Goal: Transaction & Acquisition: Purchase product/service

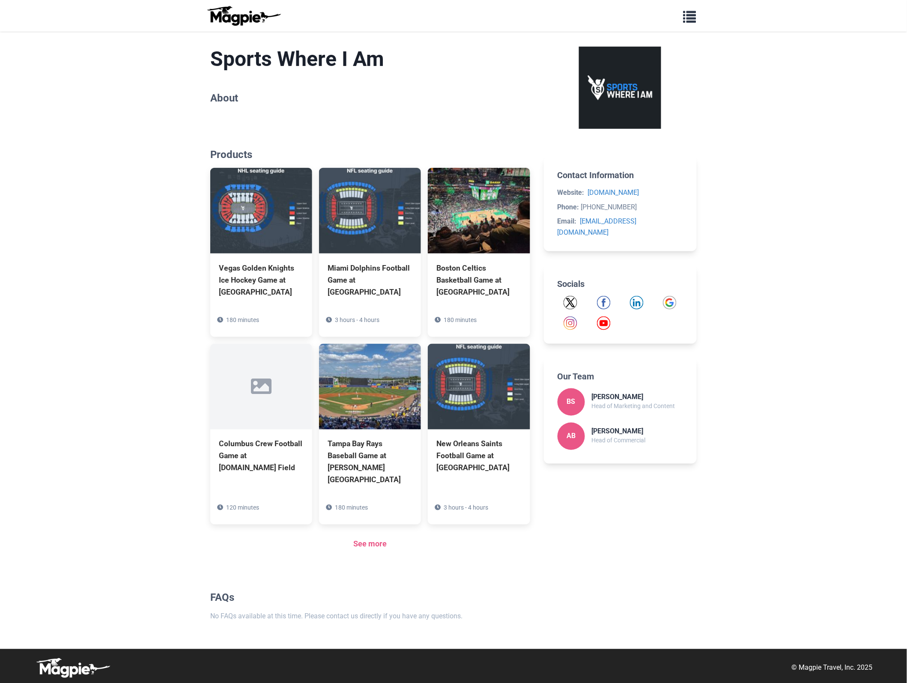
scroll to position [213, 0]
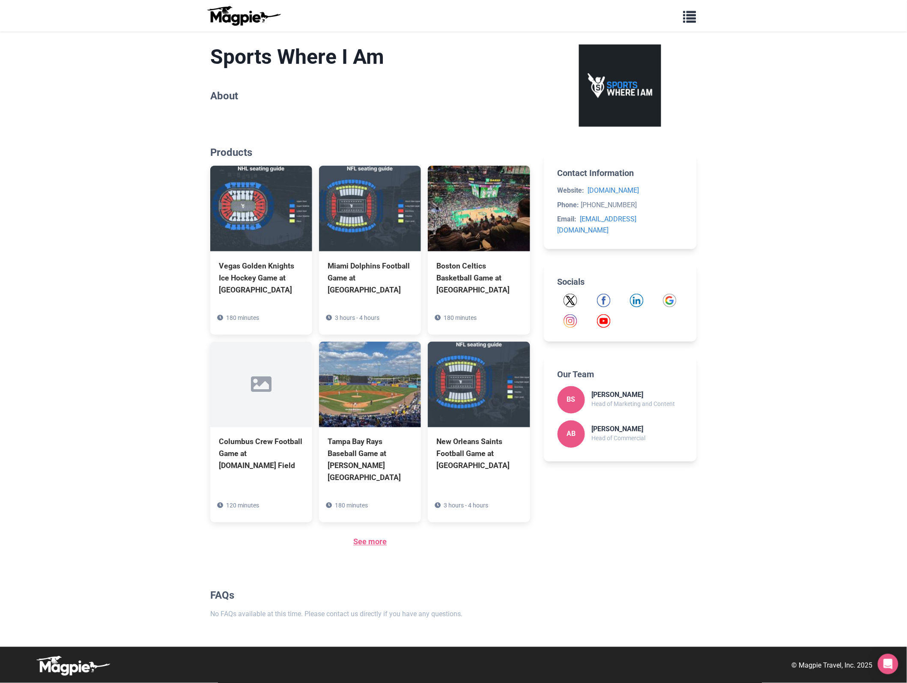
click at [374, 543] on link "See more" at bounding box center [369, 542] width 33 height 9
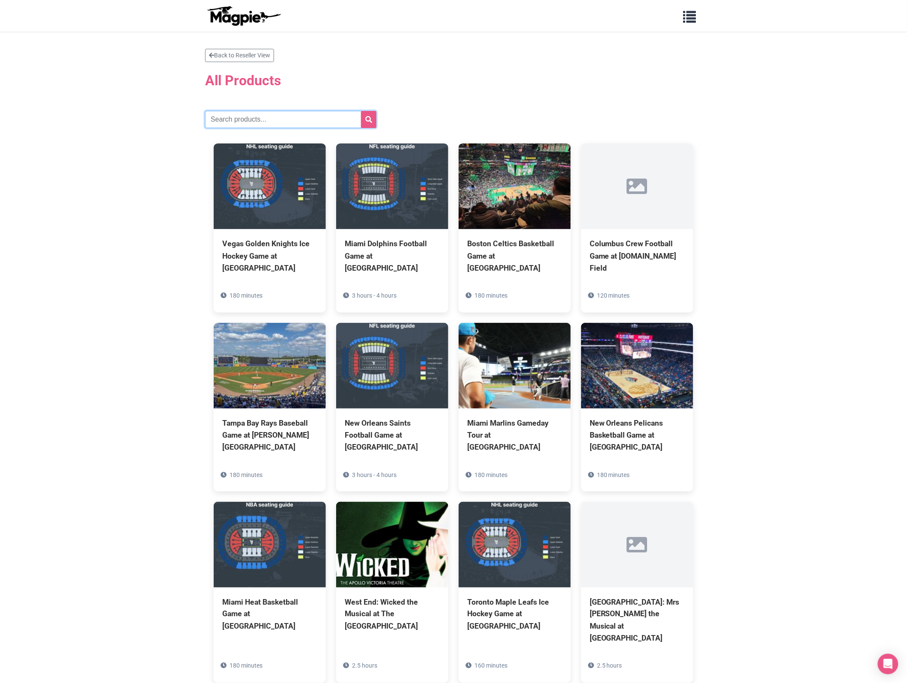
click at [297, 116] on input "text" at bounding box center [290, 119] width 171 height 17
paste input "Knicks"
type input "Knicks"
click at [369, 118] on icon "submit" at bounding box center [368, 119] width 7 height 7
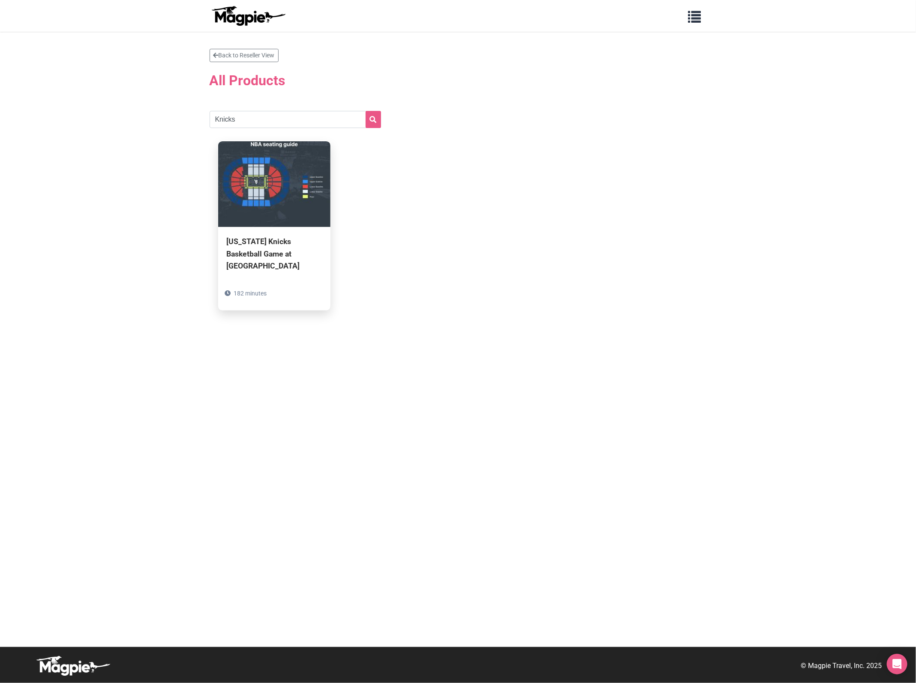
click at [281, 249] on div "New York Knicks Basketball Game at Madison Square Garden" at bounding box center [274, 254] width 95 height 36
